Goal: Information Seeking & Learning: Learn about a topic

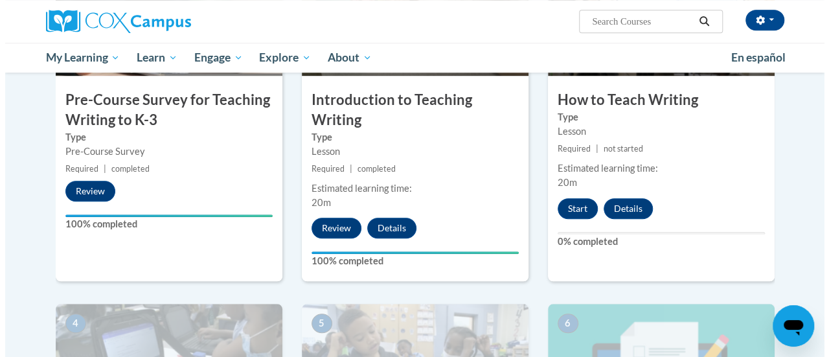
scroll to position [394, 0]
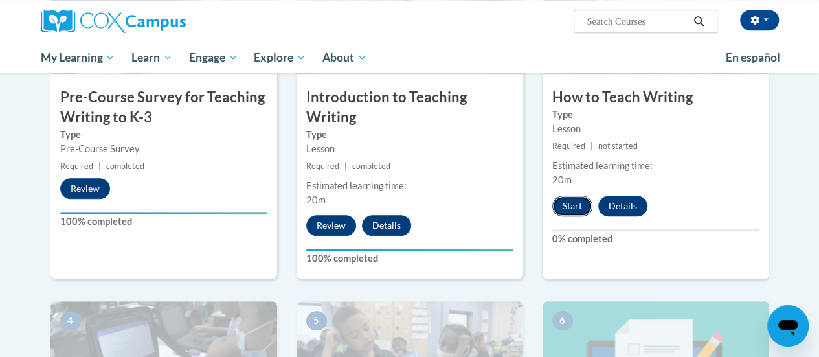
click at [572, 207] on button "Start" at bounding box center [572, 206] width 40 height 21
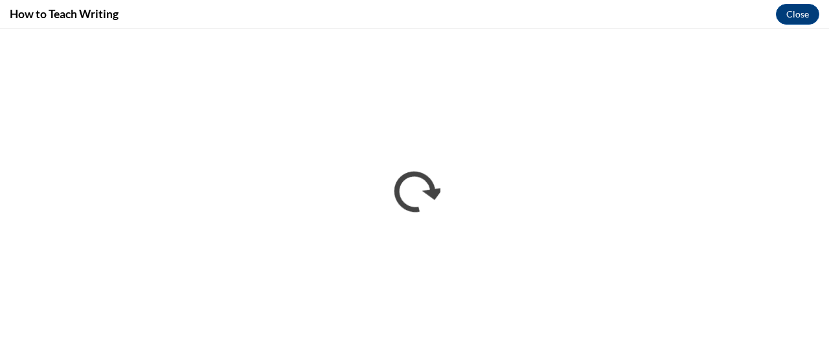
scroll to position [0, 0]
